Goal: Transaction & Acquisition: Download file/media

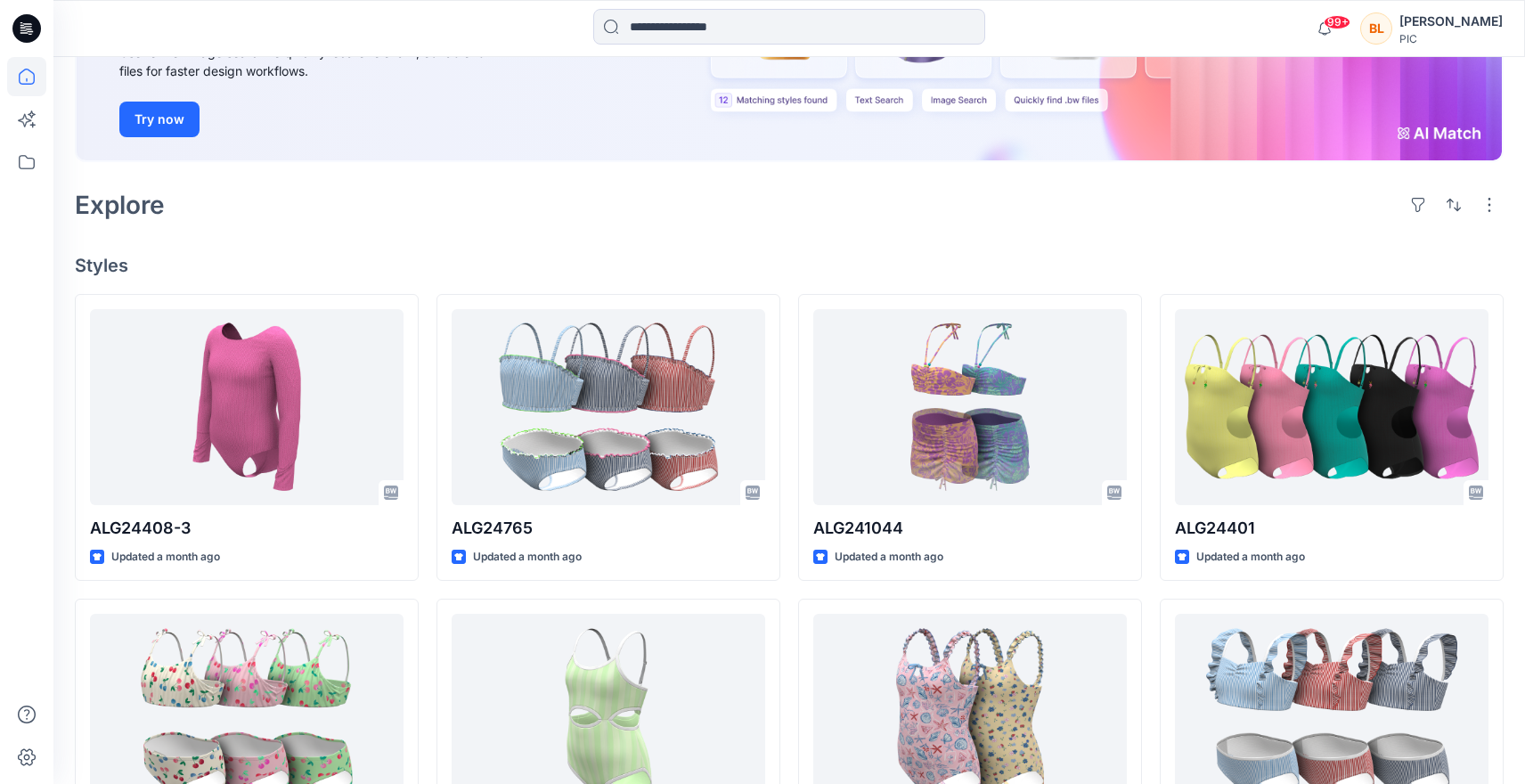
scroll to position [321, 0]
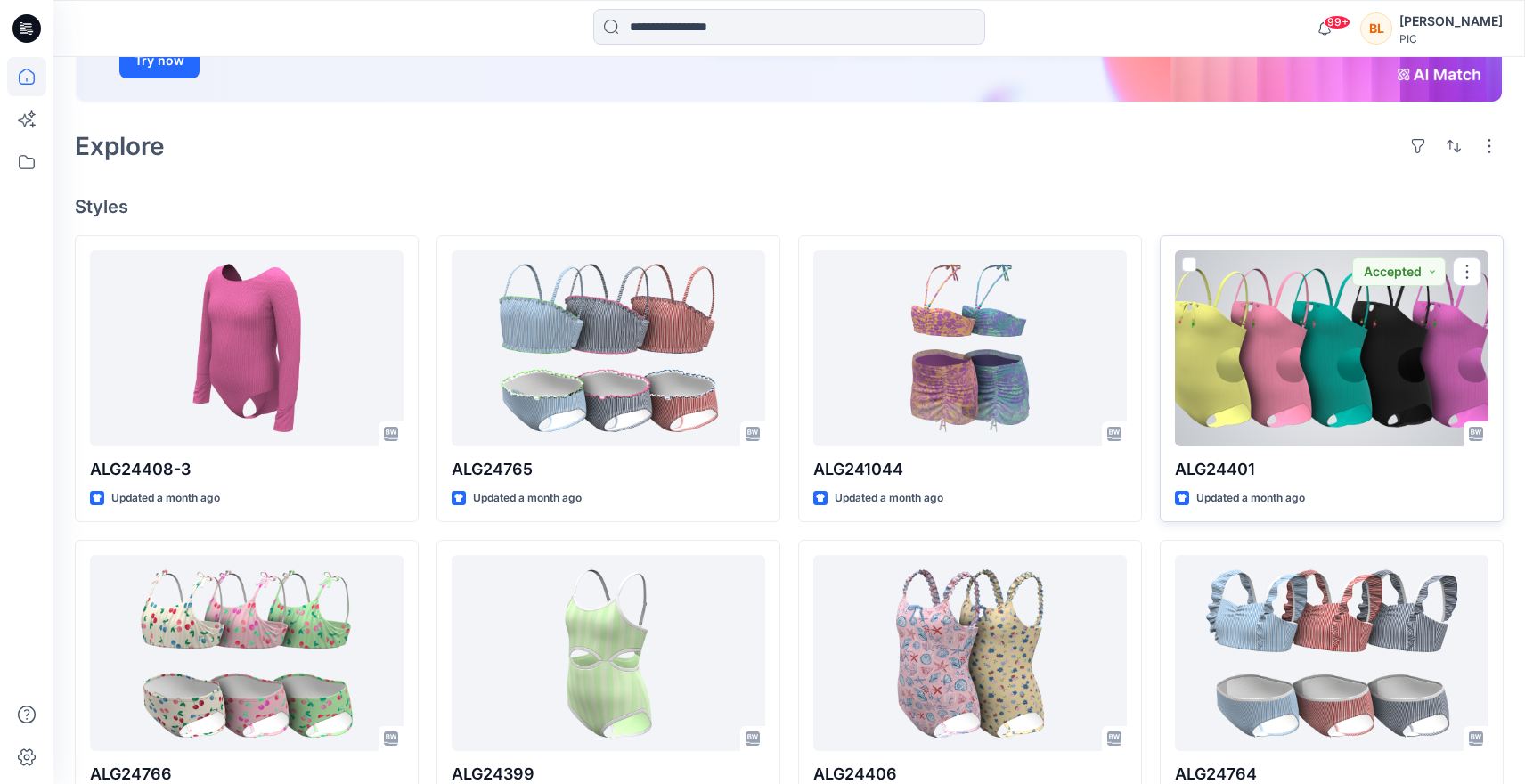
click at [1322, 316] on div at bounding box center [1331, 347] width 314 height 196
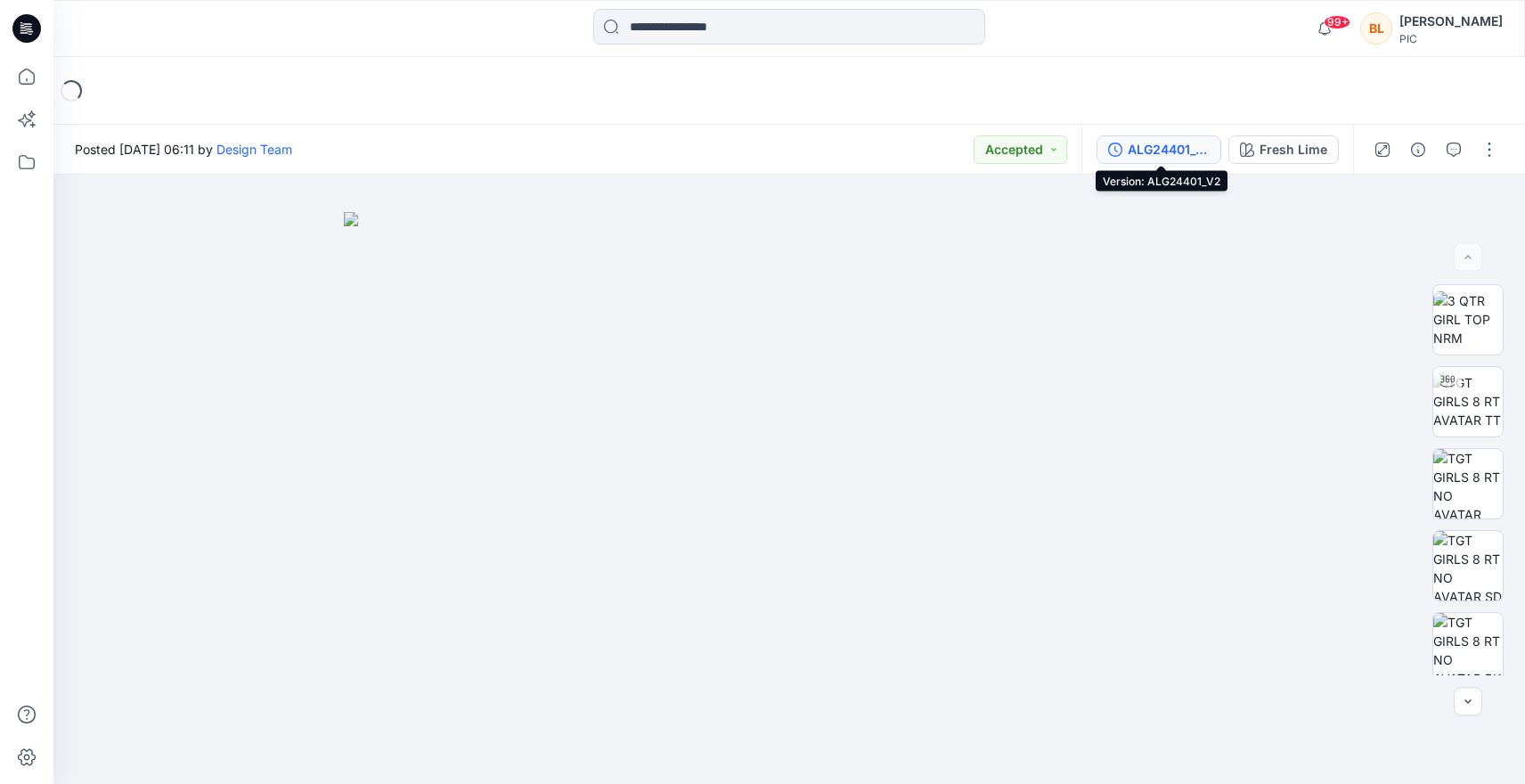
click at [1175, 155] on div "ALG24401_V2" at bounding box center [1169, 150] width 82 height 20
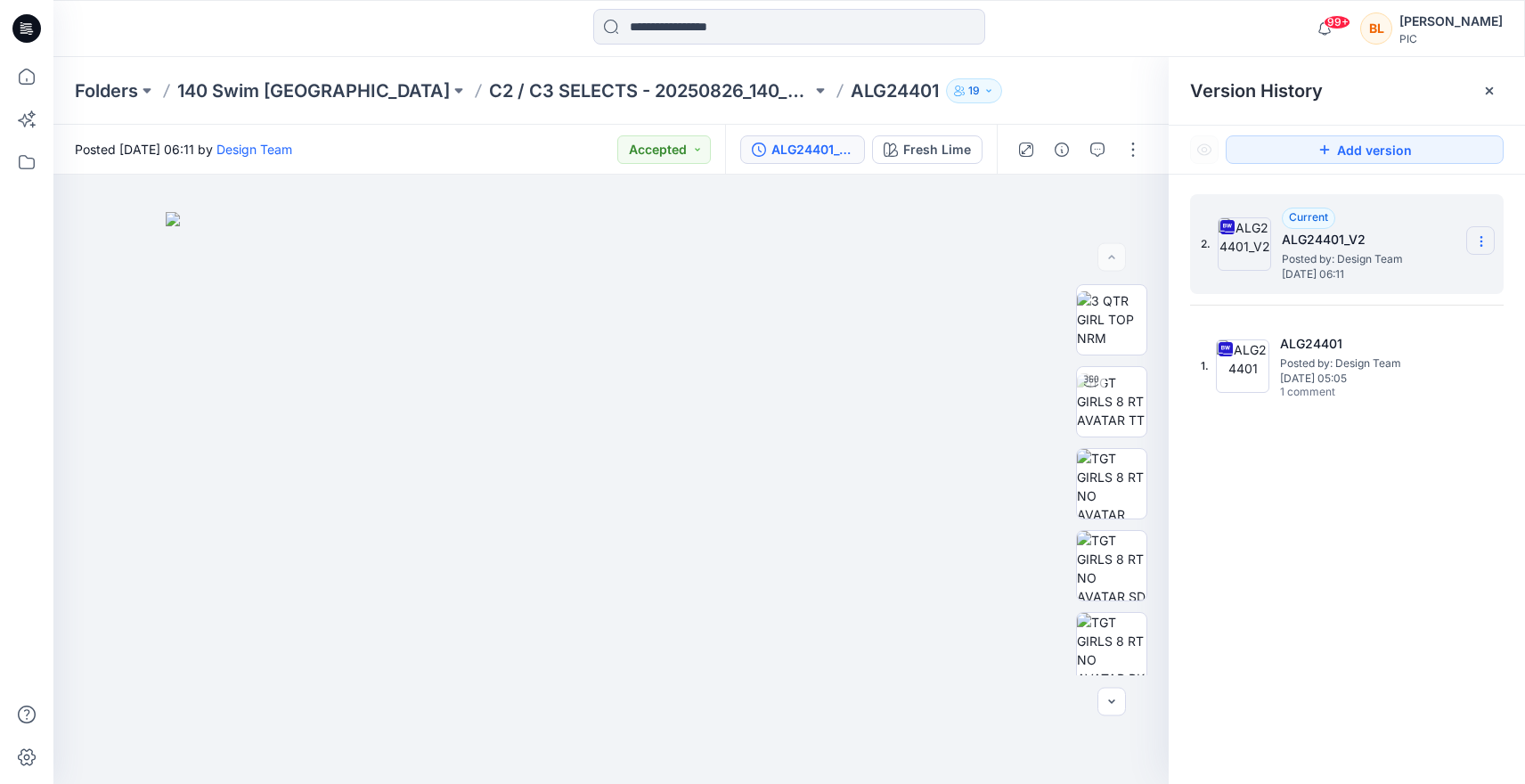
click at [1485, 236] on icon at bounding box center [1481, 242] width 15 height 15
click at [1368, 279] on span "Download Source BW File" at bounding box center [1391, 276] width 149 height 21
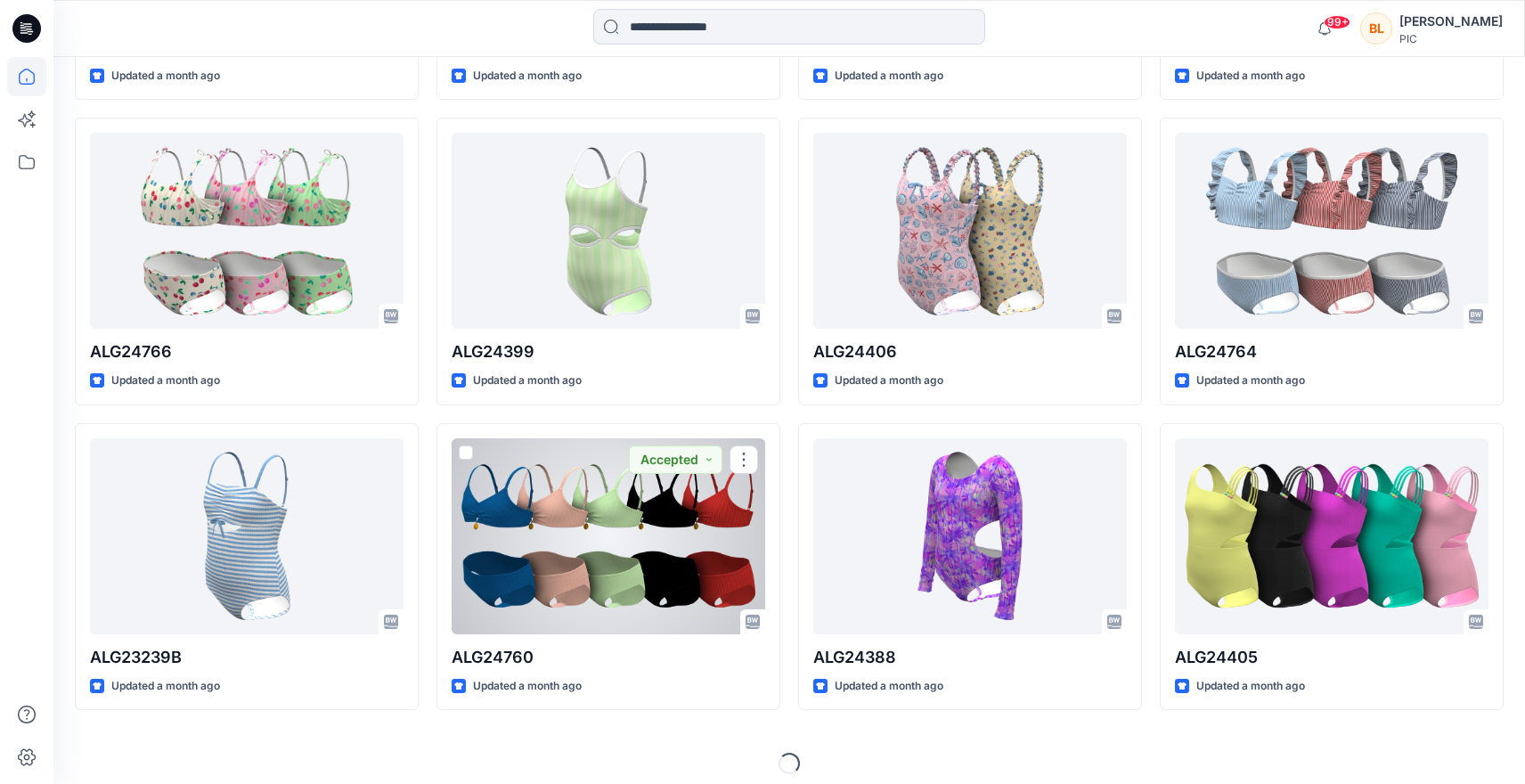
scroll to position [746, 0]
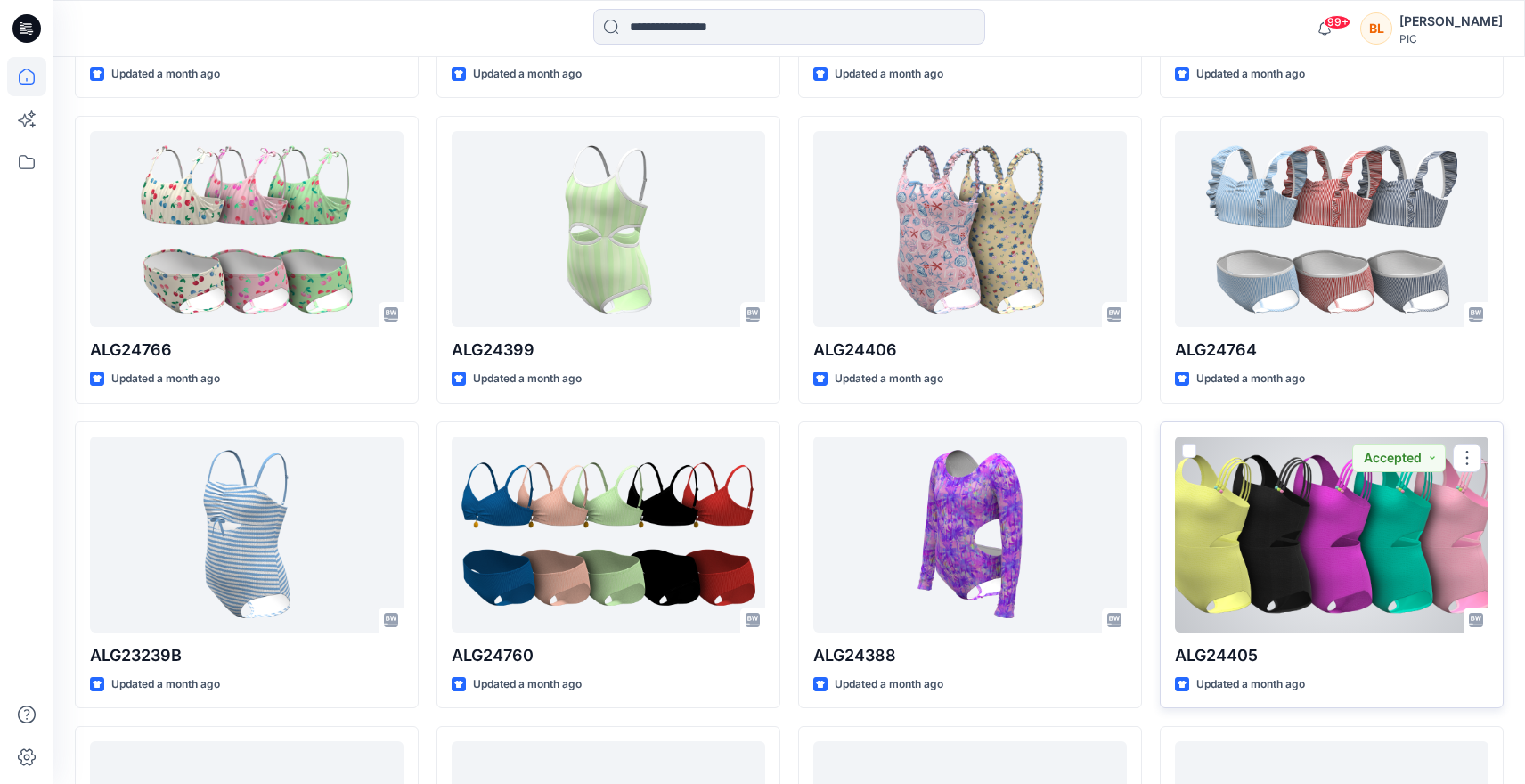
click at [1399, 567] on div at bounding box center [1331, 534] width 314 height 196
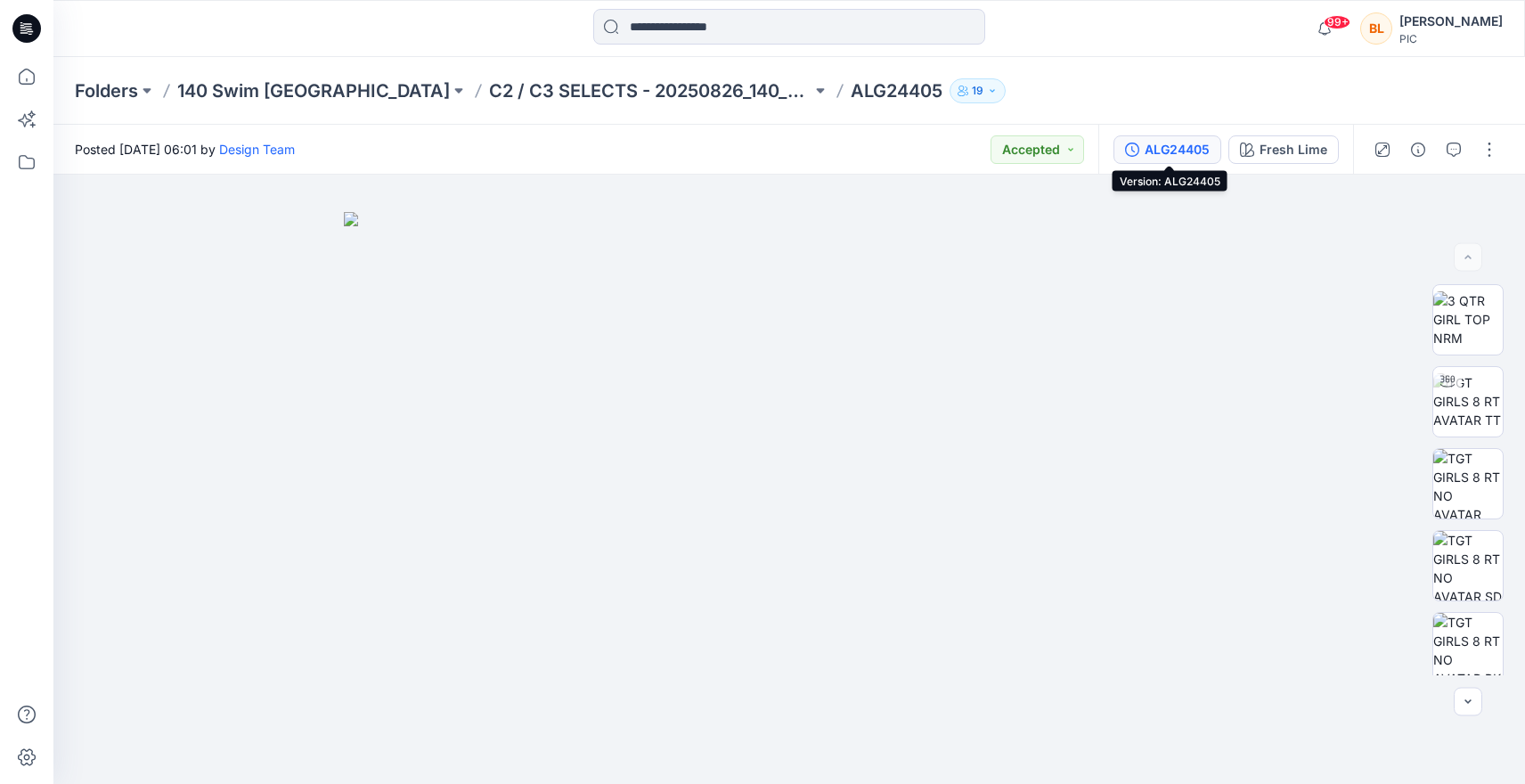
click at [1153, 150] on div "ALG24405" at bounding box center [1177, 150] width 65 height 20
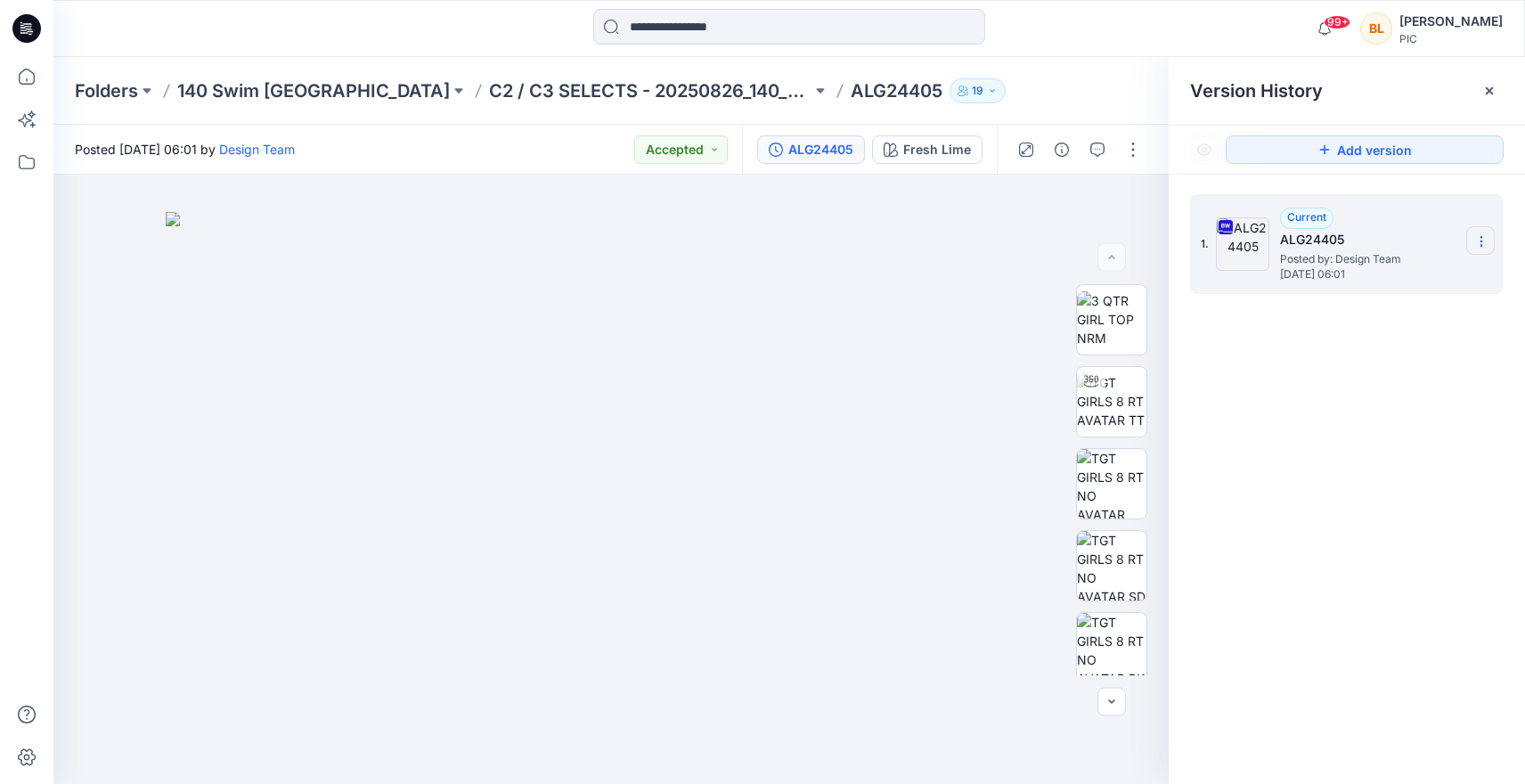
click at [1474, 244] on icon at bounding box center [1481, 242] width 15 height 15
click at [1380, 283] on span "Download Source BW File" at bounding box center [1391, 276] width 149 height 21
